Goal: Check status: Check status

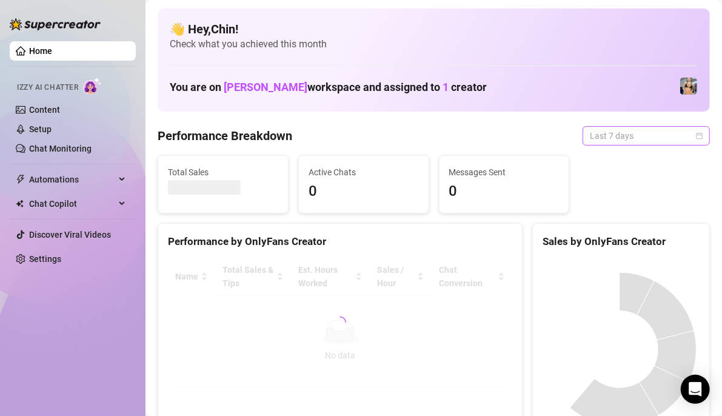
click at [697, 132] on div "Last 7 days" at bounding box center [646, 135] width 127 height 19
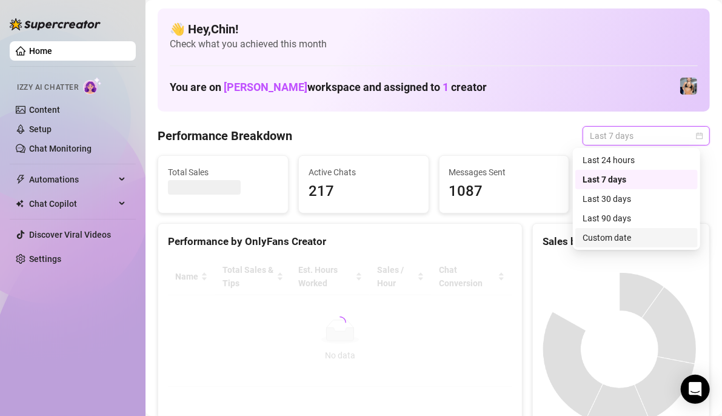
click at [639, 235] on div "Custom date" at bounding box center [637, 237] width 108 height 13
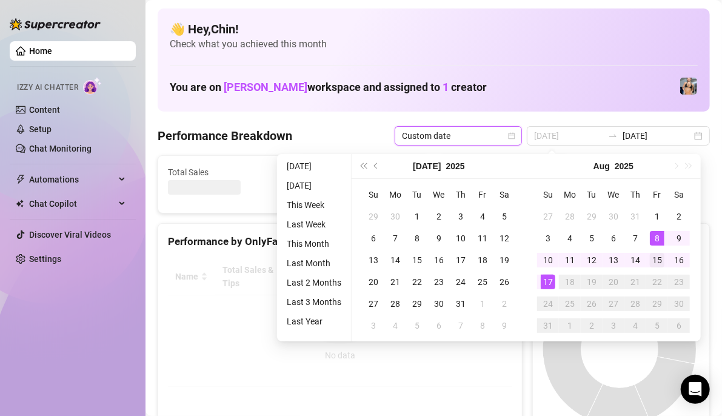
type input "2025-08-15"
drag, startPoint x: 653, startPoint y: 256, endPoint x: 611, endPoint y: 267, distance: 43.3
click at [654, 256] on div "15" at bounding box center [657, 260] width 15 height 15
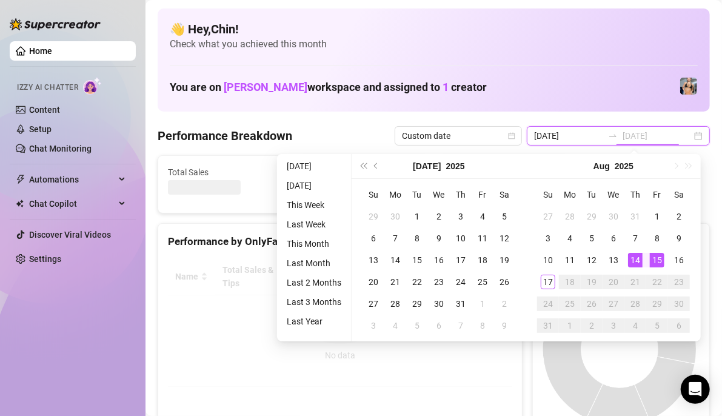
type input "[DATE]"
click at [550, 284] on div "17" at bounding box center [548, 282] width 15 height 15
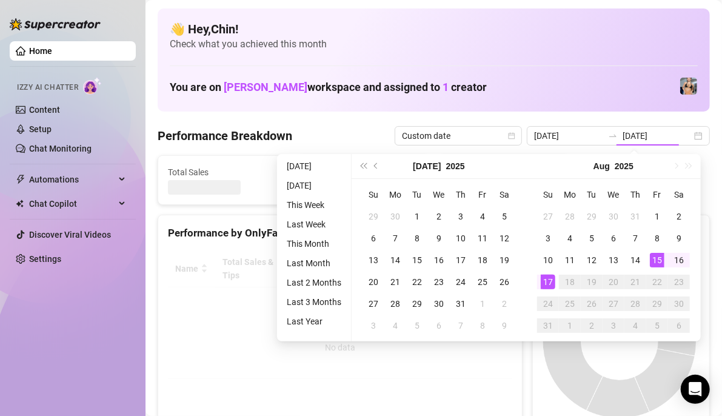
type input "2025-08-15"
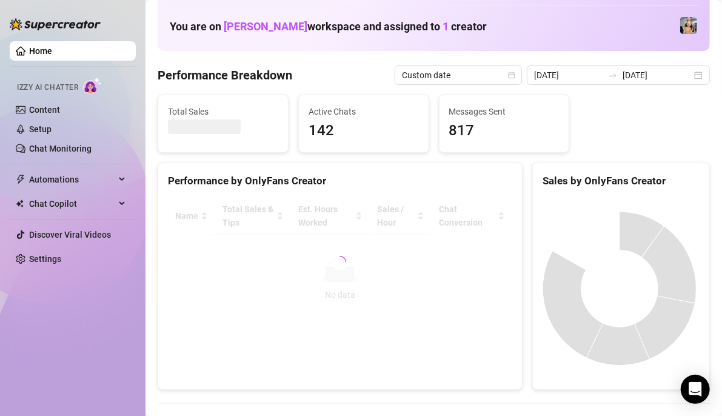
scroll to position [121, 0]
